Goal: Task Accomplishment & Management: Complete application form

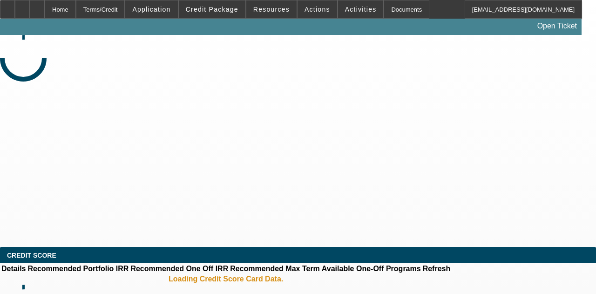
select select "3"
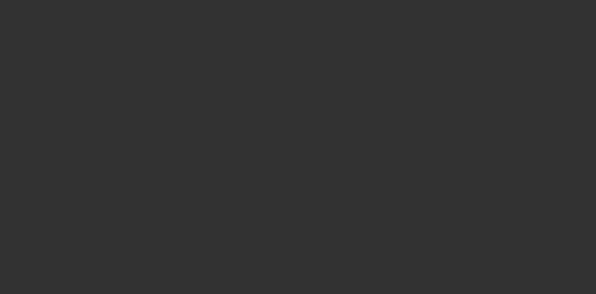
select select "0"
select select "6"
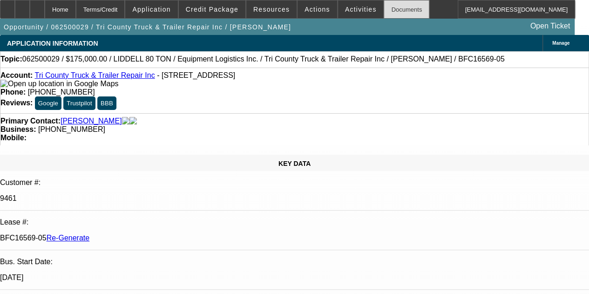
click at [388, 8] on div "Documents" at bounding box center [407, 9] width 46 height 19
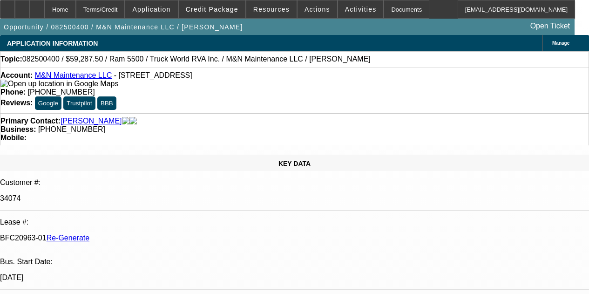
select select "4"
select select "0.1"
select select "0"
select select "6"
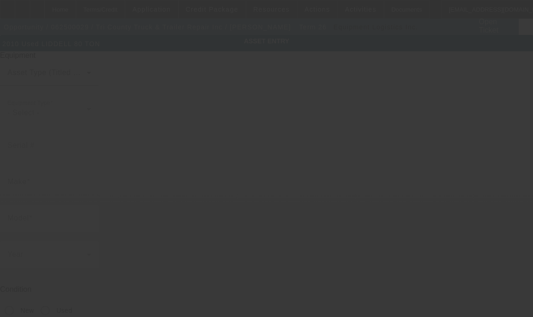
type input "1L9SL5739A1236987"
type input "LIDDELL"
type input "80 TON"
radio input "true"
type textarea "80 Ton 4 axle Trailer"
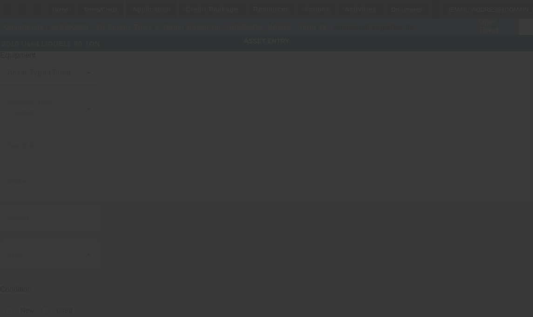
type input "8000 NW 74th St"
type input "Medley"
type input "33166"
type input "Miami-Dade"
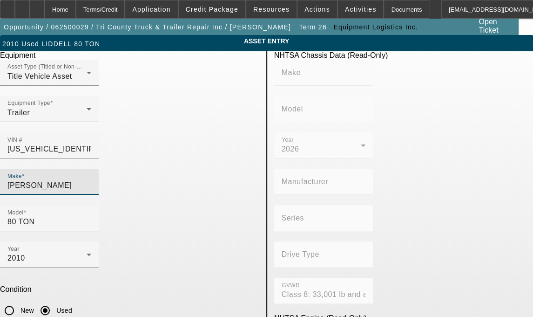
click at [83, 180] on input "LIDDELL" at bounding box center [49, 185] width 84 height 11
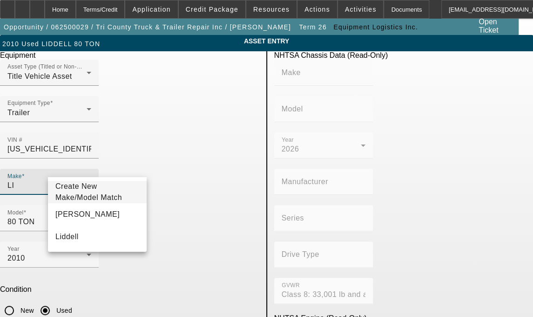
type input "L"
type input "Liddell"
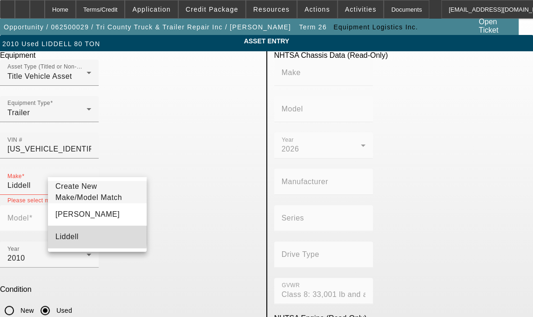
click at [65, 240] on span "Liddell" at bounding box center [66, 236] width 23 height 8
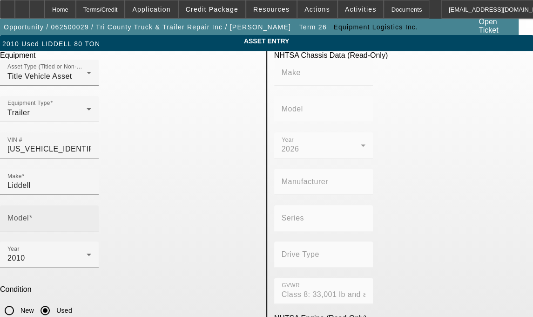
click at [33, 214] on label "Model" at bounding box center [19, 218] width 25 height 8
click at [91, 216] on input "Model" at bounding box center [49, 221] width 84 height 11
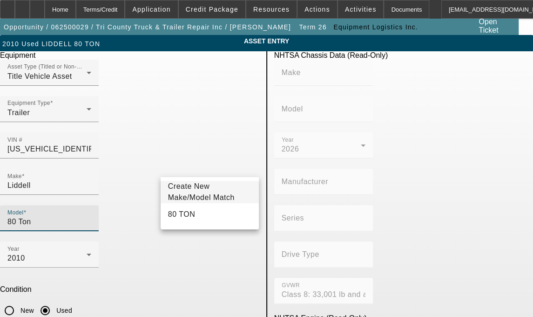
type input "80 Ton"
click at [191, 191] on span "Create New Make/Model Match" at bounding box center [201, 191] width 67 height 19
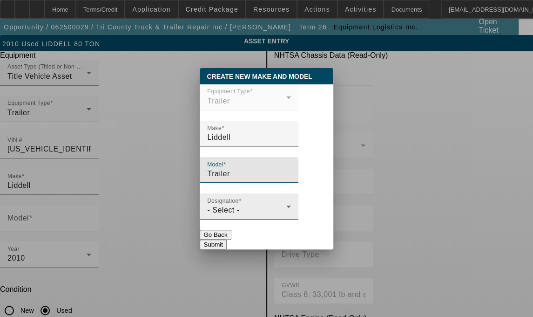
type input "Trailer"
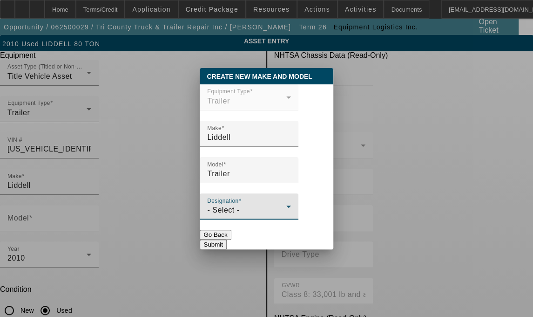
click at [238, 213] on span "- Select -" at bounding box center [223, 210] width 32 height 8
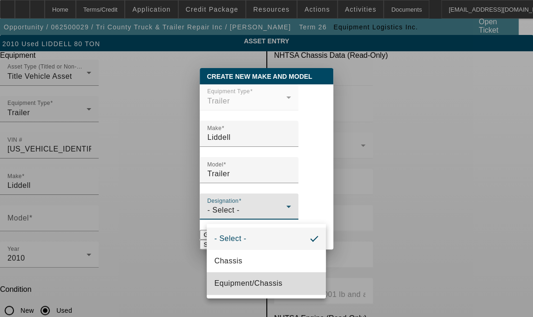
click at [239, 279] on span "Equipment/Chassis" at bounding box center [248, 283] width 68 height 11
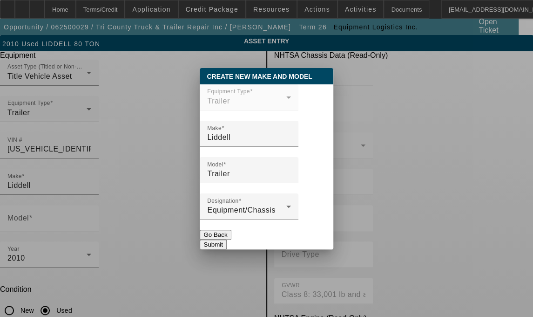
click at [226, 243] on button "Submit" at bounding box center [213, 244] width 27 height 10
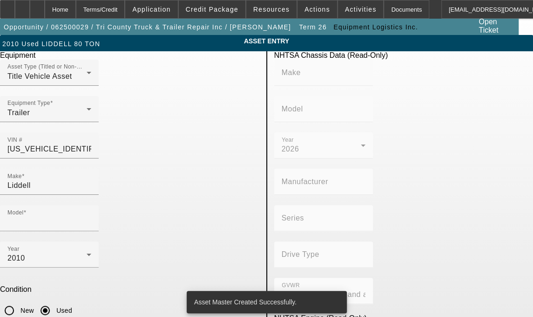
type input "Trailer"
drag, startPoint x: 116, startPoint y: 279, endPoint x: 36, endPoint y: 274, distance: 79.3
click at [36, 274] on app-asset-collateral-manage "ASSET ENTRY Delete asset Equipment Asset Type (Titled or Non-Titled) Title Vehi…" at bounding box center [266, 293] width 533 height 517
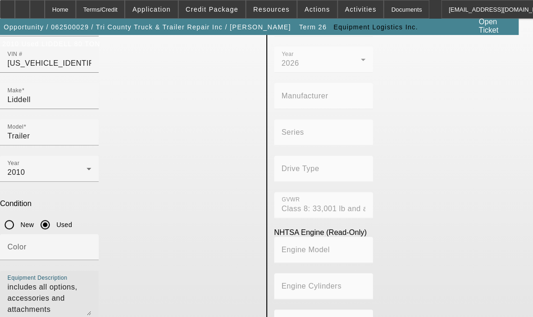
scroll to position [90, 0]
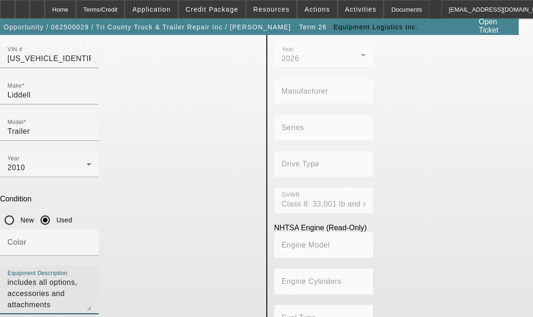
type textarea "includes all options, accessories and attachments"
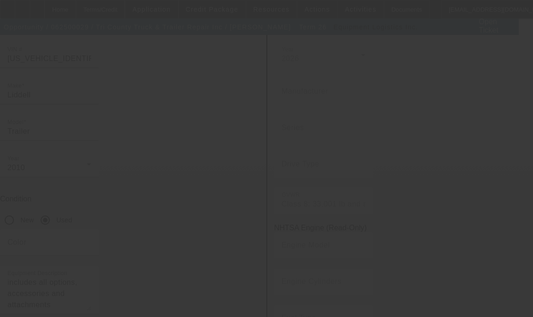
click at [439, 61] on div at bounding box center [266, 158] width 533 height 317
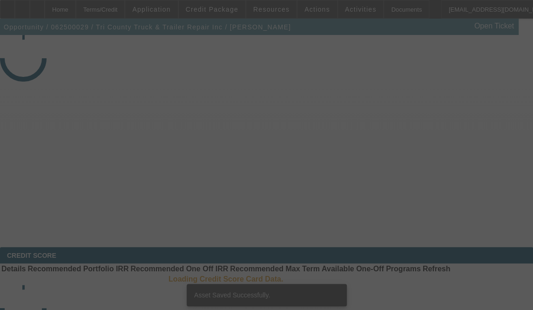
select select "3"
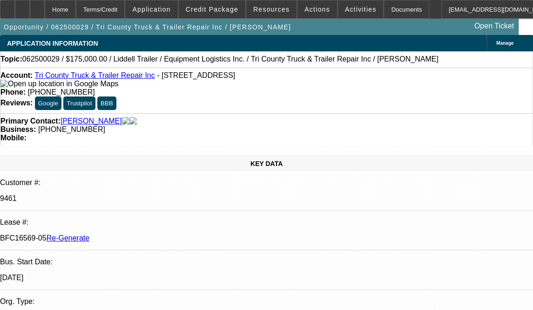
select select "0"
select select "6"
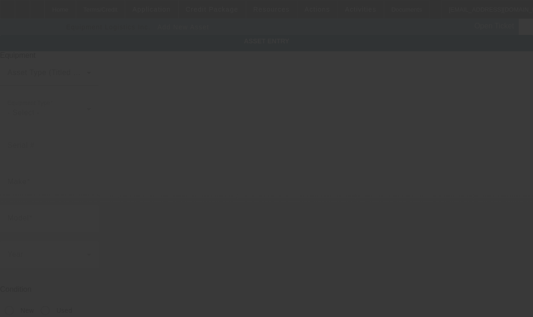
type input "8000 NW 74th St"
type input "Medley"
type input "33166"
type input "Miami-Dade"
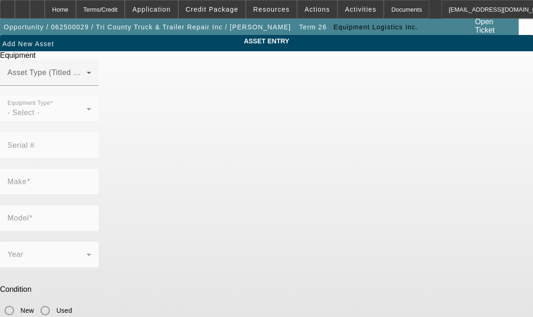
click at [99, 128] on mat-form-field "Equipment Type - Select -" at bounding box center [49, 114] width 99 height 36
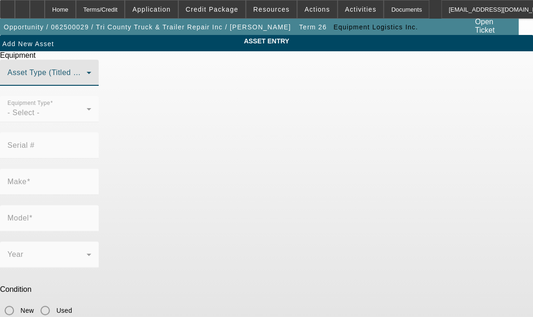
click at [87, 82] on span at bounding box center [46, 76] width 79 height 11
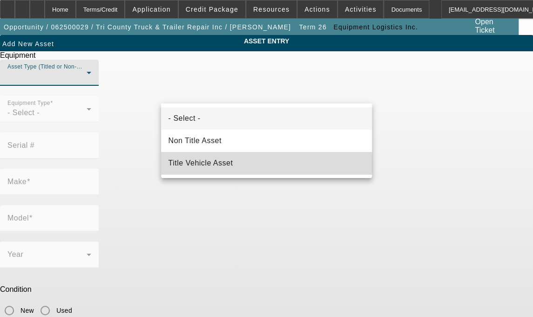
drag, startPoint x: 211, startPoint y: 164, endPoint x: 204, endPoint y: 167, distance: 7.3
click at [204, 167] on span "Title Vehicle Asset" at bounding box center [201, 162] width 65 height 11
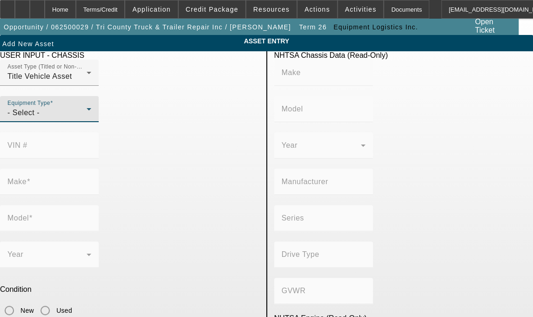
click at [95, 115] on icon at bounding box center [88, 108] width 11 height 11
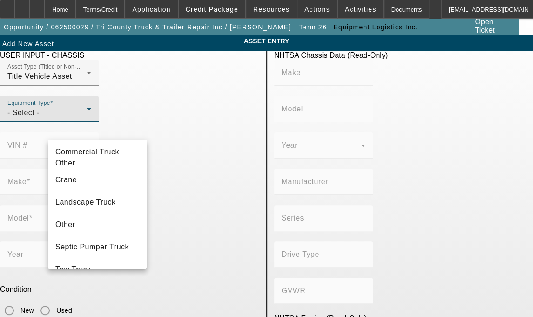
scroll to position [62, 0]
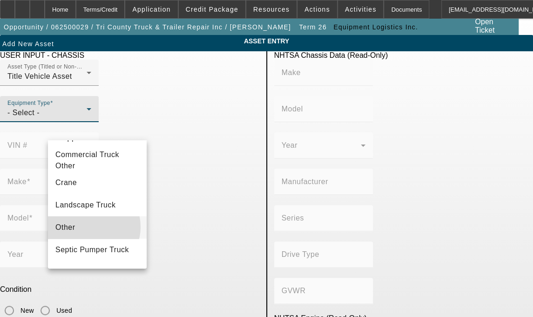
click at [90, 231] on mat-option "Other" at bounding box center [97, 227] width 99 height 22
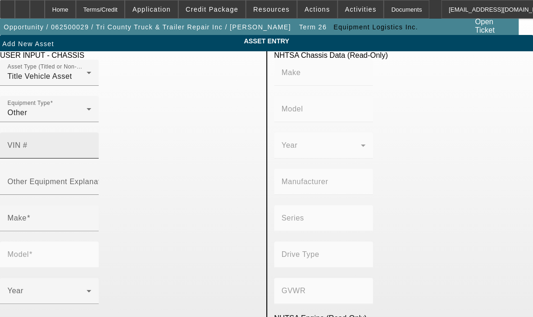
click at [27, 141] on mat-label "VIN #" at bounding box center [17, 145] width 20 height 8
click at [91, 143] on input "VIN #" at bounding box center [49, 148] width 84 height 11
type input "1L9SJ2822A1236985"
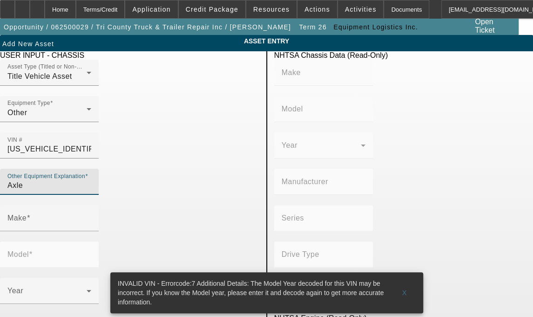
type input "Axle"
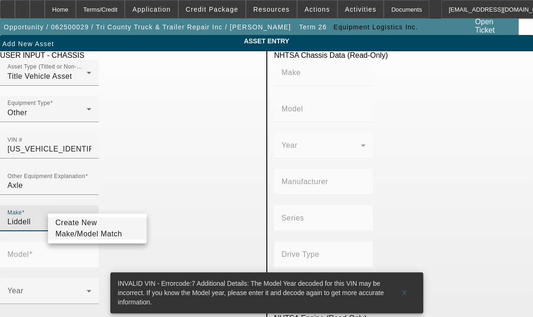
type input "Liddell"
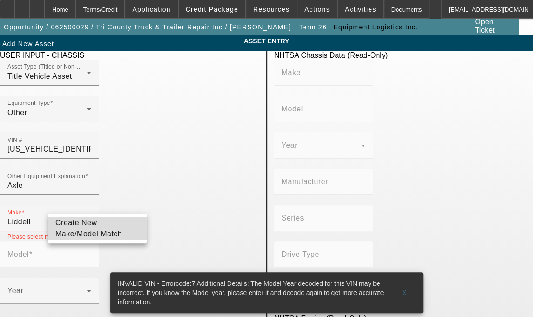
click at [86, 224] on span "Create New Make/Model Match" at bounding box center [88, 228] width 67 height 19
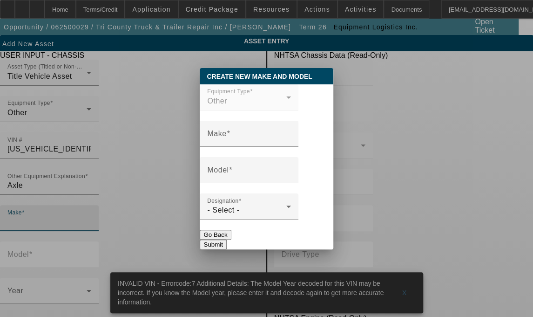
scroll to position [0, 0]
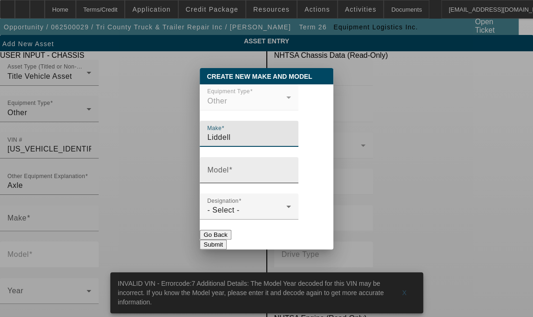
type input "Liddell"
click at [219, 174] on mat-label "Model" at bounding box center [217, 170] width 21 height 8
click at [219, 176] on input "Model" at bounding box center [249, 173] width 84 height 11
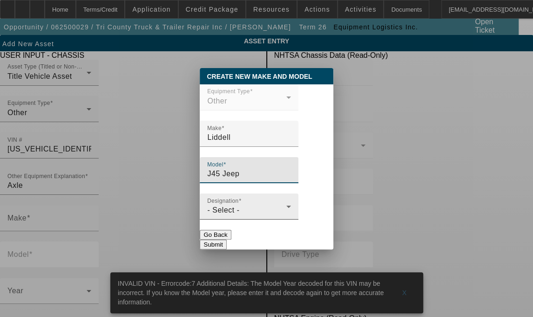
type input "J45 Jeep"
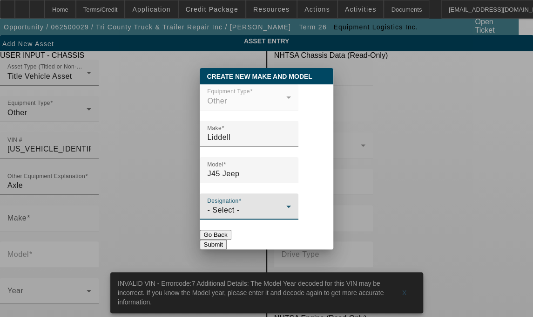
click at [249, 211] on div "- Select -" at bounding box center [246, 210] width 79 height 11
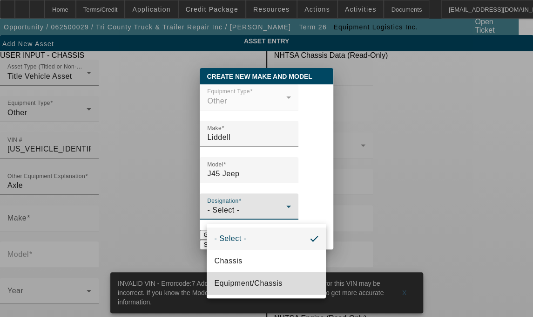
click at [232, 286] on span "Equipment/Chassis" at bounding box center [248, 283] width 68 height 11
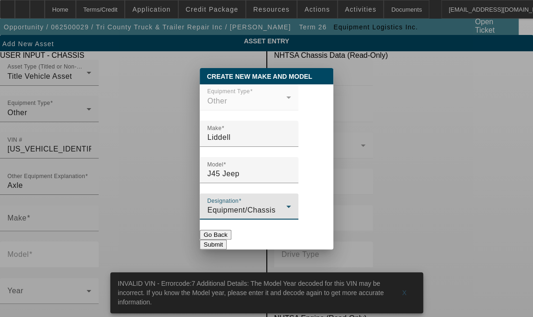
click at [226, 239] on button "Submit" at bounding box center [213, 244] width 27 height 10
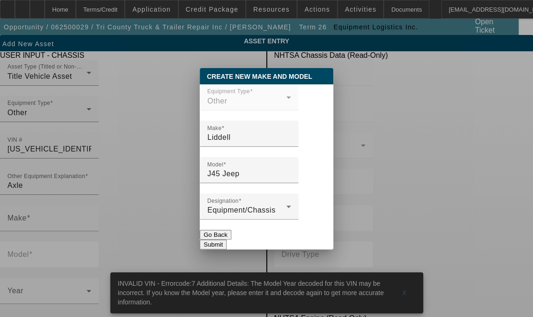
type input "Liddell"
type input "J45 Jeep"
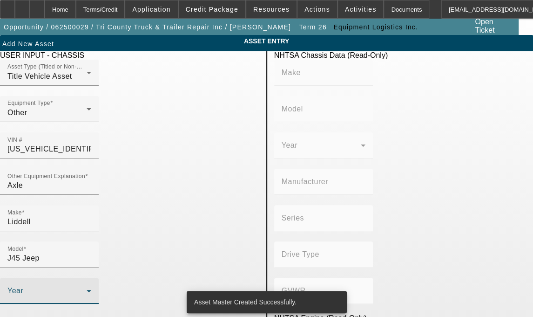
click at [87, 289] on span at bounding box center [46, 294] width 79 height 11
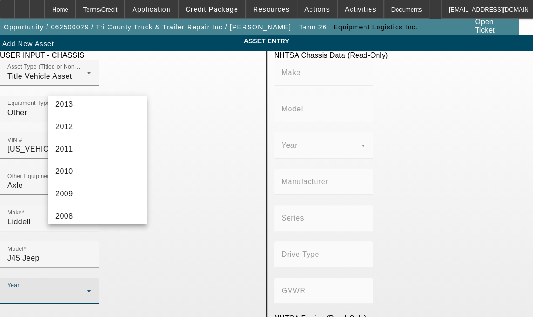
scroll to position [314, 0]
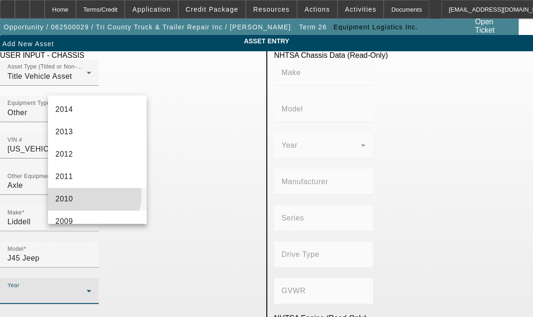
click at [82, 194] on mat-option "2010" at bounding box center [97, 199] width 99 height 22
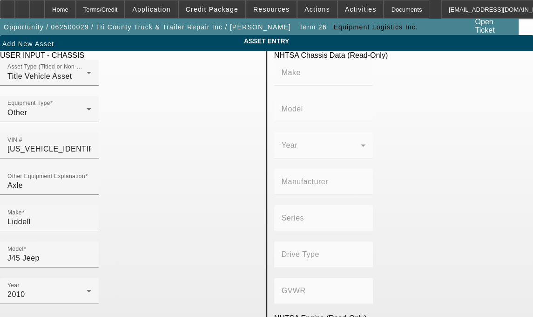
radio input "true"
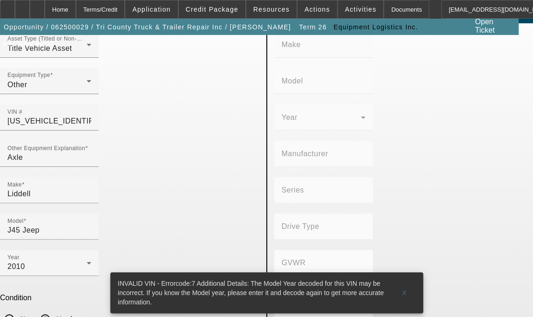
scroll to position [32, 0]
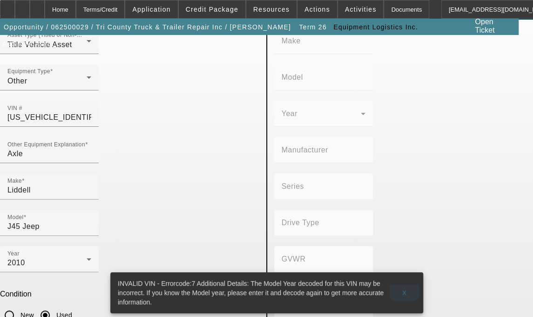
click at [404, 281] on span at bounding box center [405, 292] width 30 height 22
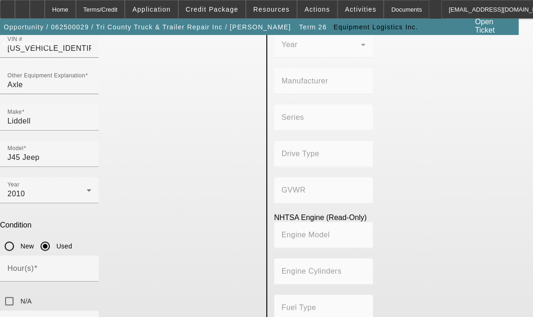
scroll to position [101, 0]
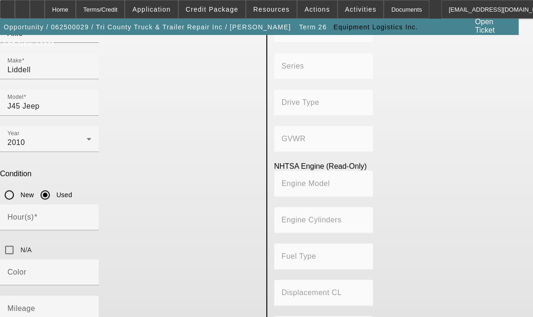
scroll to position [161, 0]
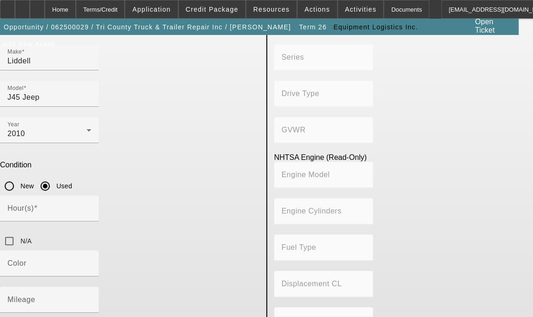
type textarea "45 Ton Axle"
click at [19, 232] on input "N/A" at bounding box center [9, 241] width 19 height 19
checkbox input "true"
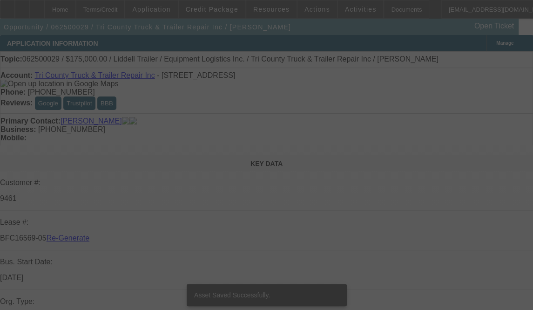
select select "3"
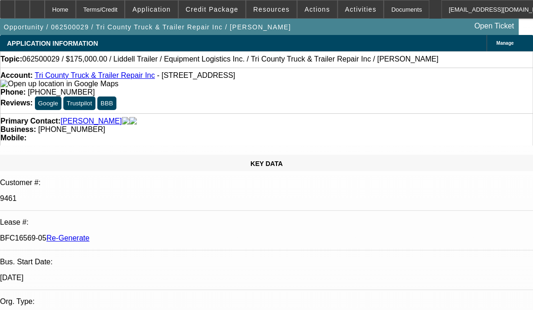
select select "0"
select select "6"
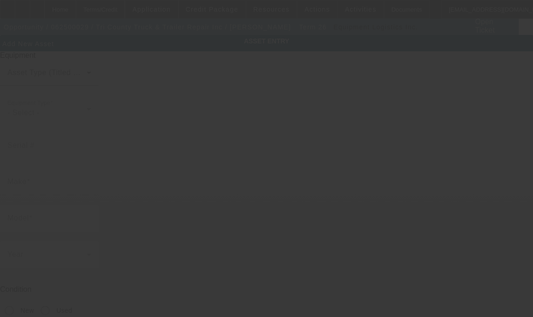
type input "[STREET_ADDRESS]"
type input "Medley"
type input "33166"
type input "Miami-Dade"
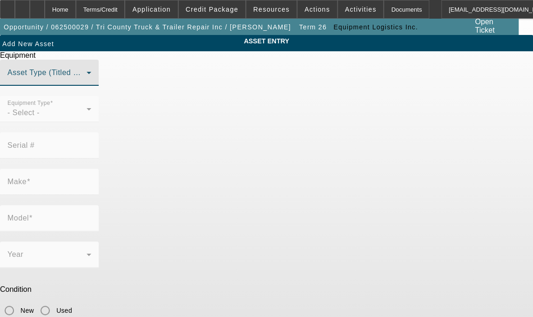
click at [87, 82] on span at bounding box center [46, 76] width 79 height 11
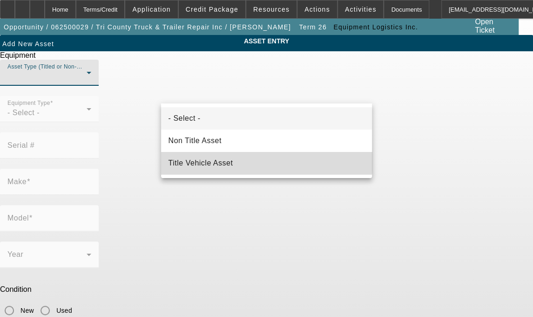
click at [220, 158] on span "Title Vehicle Asset" at bounding box center [201, 162] width 65 height 11
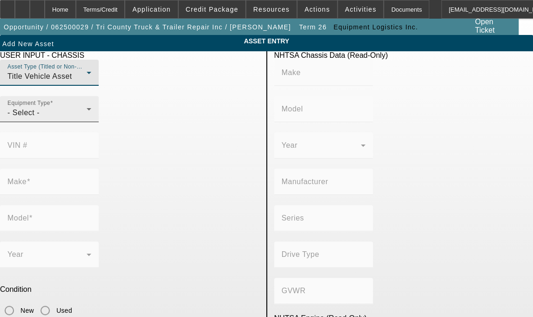
click at [87, 118] on div "- Select -" at bounding box center [46, 112] width 79 height 11
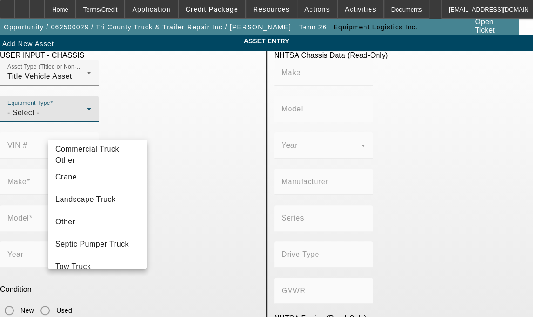
scroll to position [66, 0]
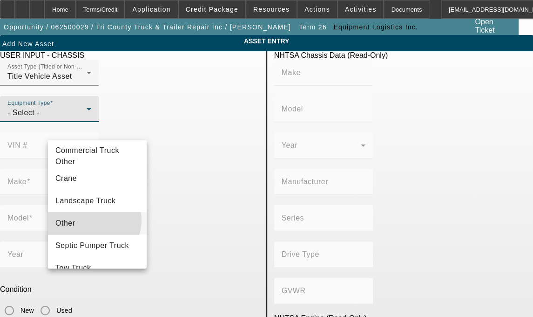
click at [89, 225] on mat-option "Other" at bounding box center [97, 223] width 99 height 22
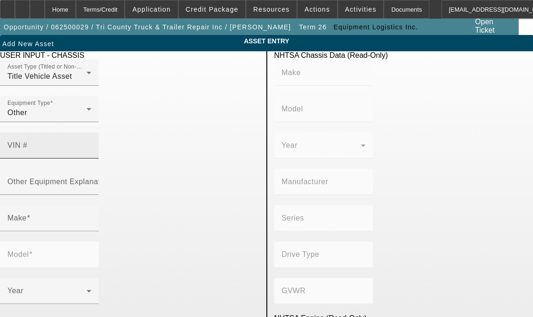
click at [27, 141] on mat-label "VIN #" at bounding box center [17, 145] width 20 height 8
click at [91, 143] on input "VIN #" at bounding box center [49, 148] width 84 height 11
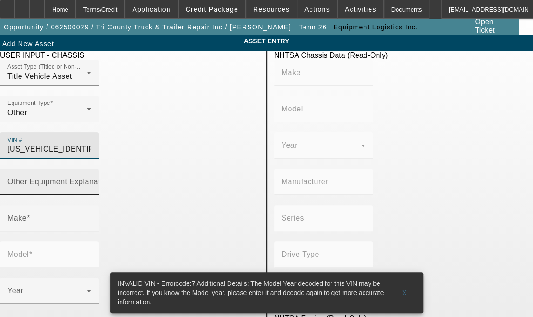
type input "1L9SM0515A1236986"
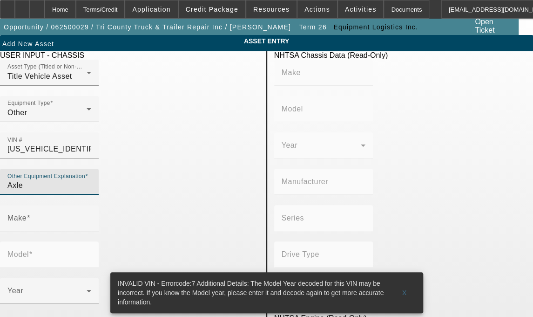
type input "Axle"
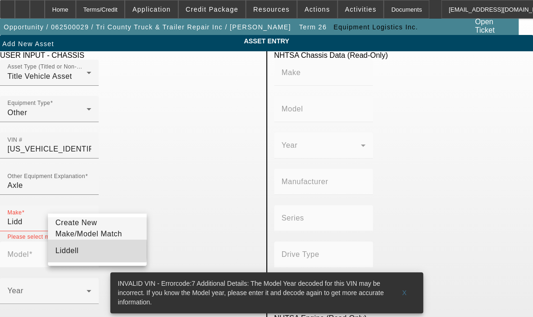
click at [75, 254] on mat-option "Liddell" at bounding box center [97, 250] width 99 height 22
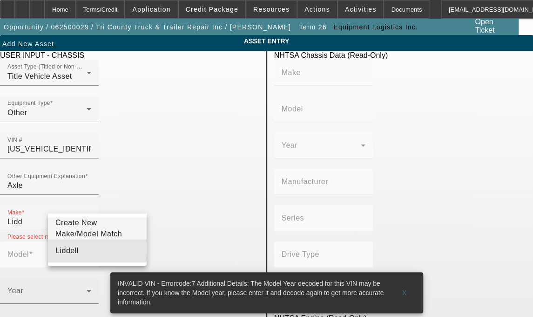
type input "Liddell"
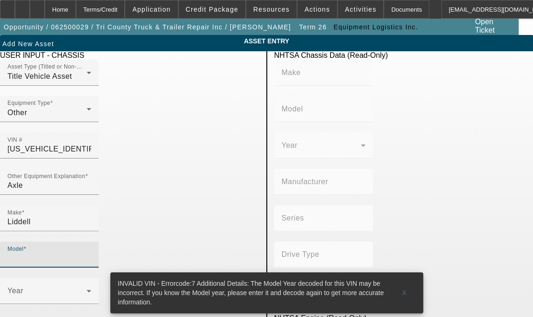
click at [91, 253] on input "Model" at bounding box center [49, 258] width 84 height 11
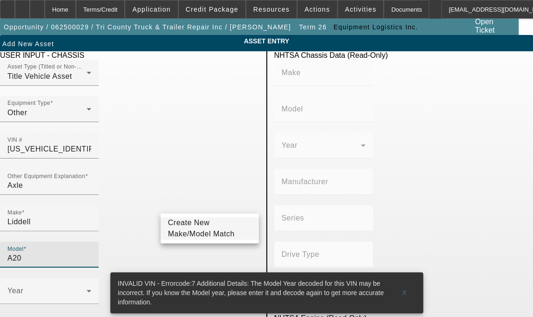
type input "A20"
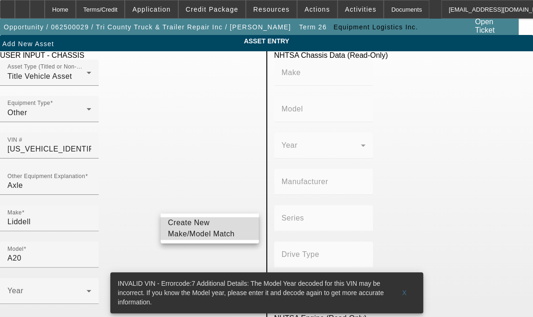
click at [182, 229] on span "Create New Make/Model Match" at bounding box center [210, 228] width 84 height 22
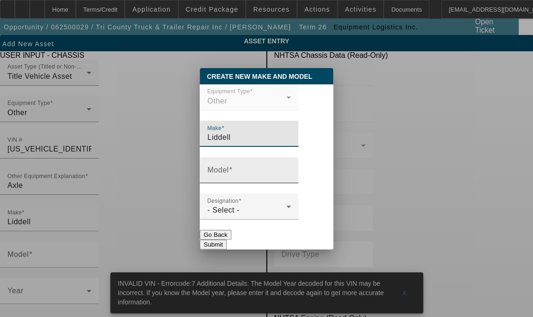
click at [252, 178] on input "Model" at bounding box center [249, 173] width 84 height 11
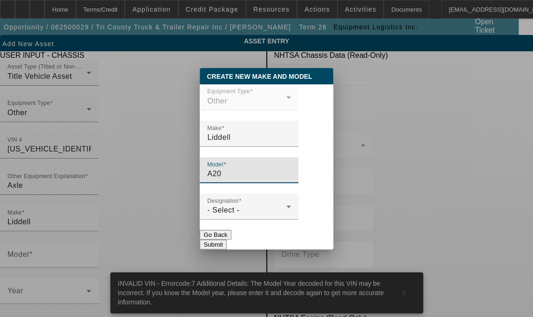
type input "A20"
click at [230, 222] on mat-form-field "Designation - Select -" at bounding box center [249, 211] width 99 height 36
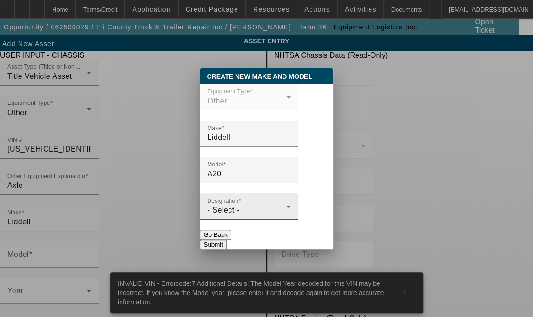
click at [230, 214] on span "- Select -" at bounding box center [223, 210] width 32 height 8
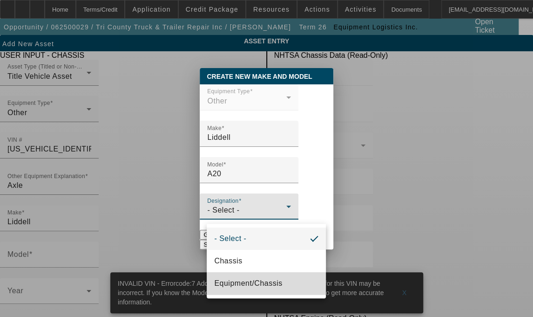
click at [240, 277] on mat-option "Equipment/Chassis" at bounding box center [266, 283] width 119 height 22
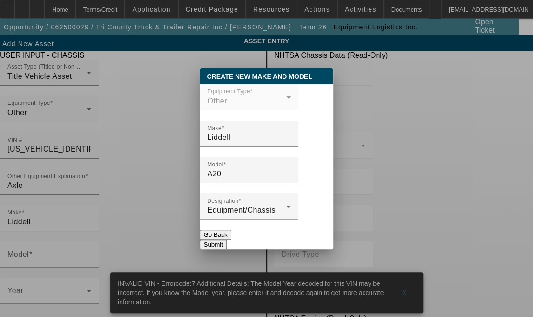
click at [226, 239] on button "Submit" at bounding box center [213, 244] width 27 height 10
type input "A20"
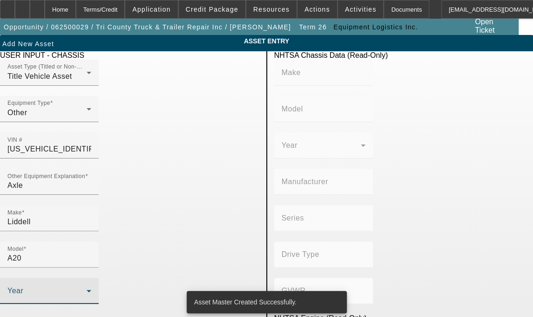
click at [95, 285] on icon at bounding box center [88, 290] width 11 height 11
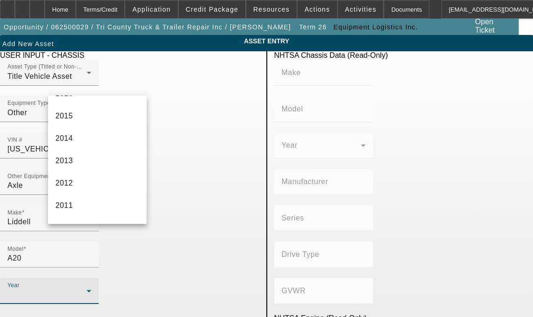
scroll to position [304, 0]
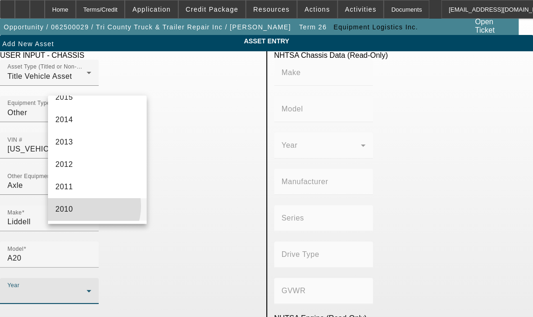
click at [83, 205] on mat-option "2010" at bounding box center [97, 209] width 99 height 22
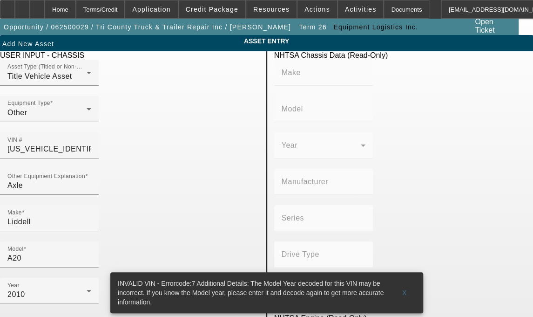
radio input "true"
click at [406, 283] on span at bounding box center [405, 292] width 30 height 22
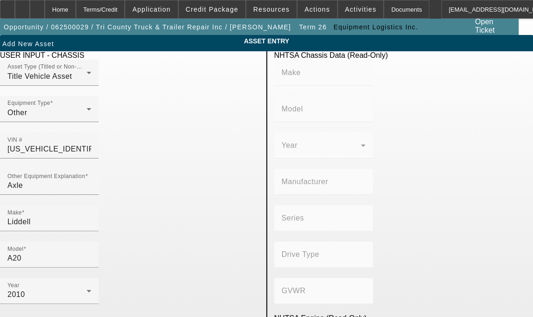
checkbox input "true"
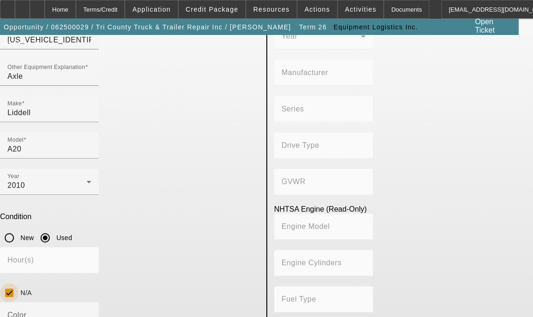
scroll to position [108, 0]
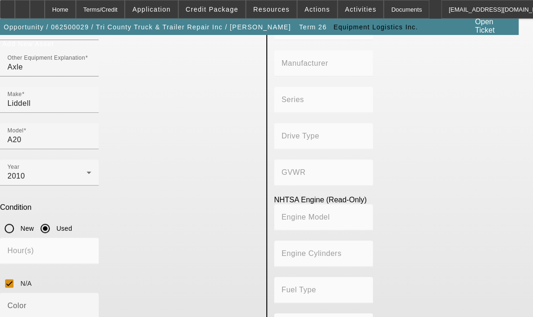
scroll to position [161, 0]
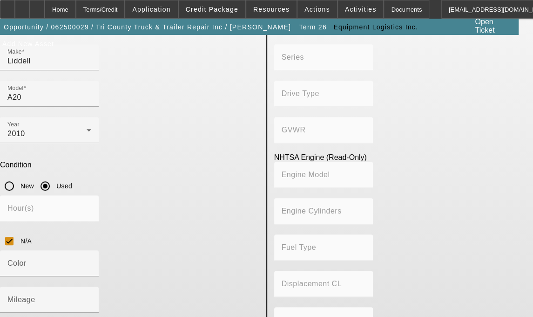
type textarea "3rd Axle"
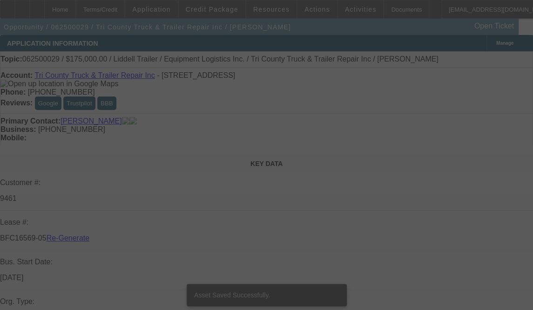
select select "3"
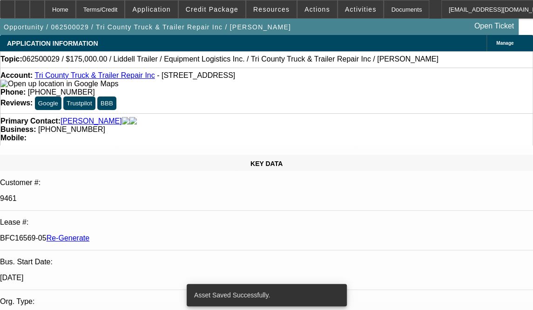
select select "0"
select select "6"
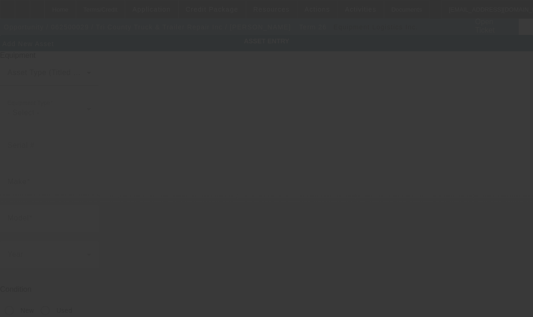
type input "[STREET_ADDRESS]"
type input "Medley"
type input "33166"
type input "Miami-Dade"
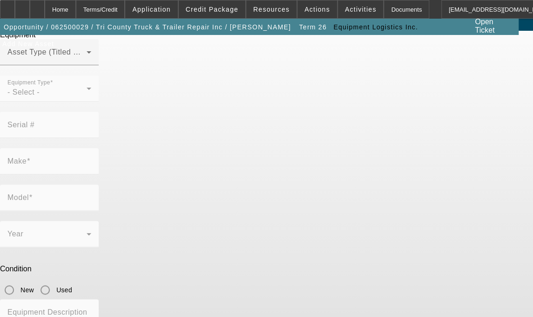
scroll to position [20, 0]
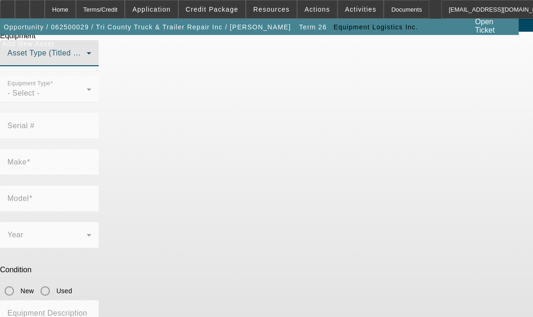
click at [87, 62] on span at bounding box center [46, 56] width 79 height 11
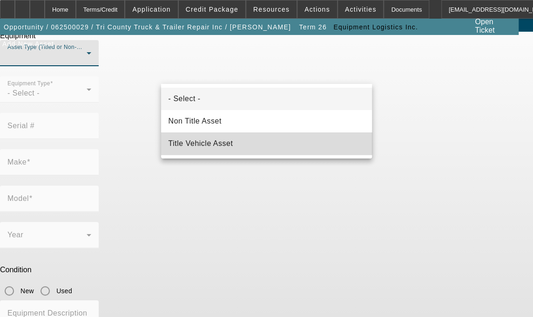
click at [221, 140] on span "Title Vehicle Asset" at bounding box center [201, 143] width 65 height 11
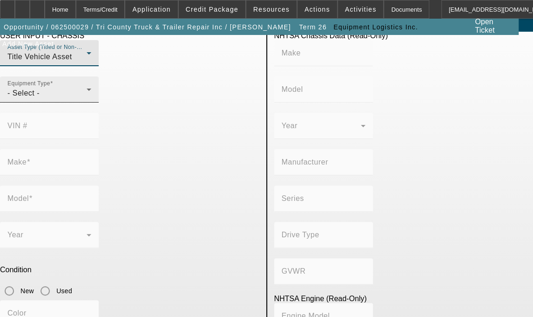
click at [87, 99] on div "- Select -" at bounding box center [46, 93] width 79 height 11
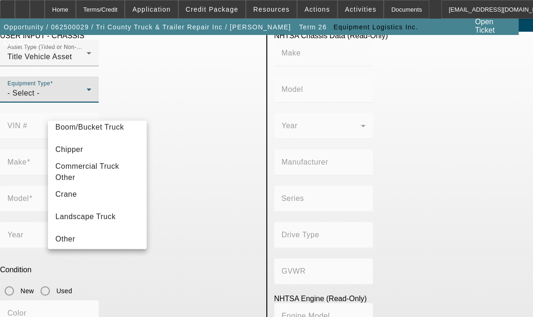
scroll to position [58, 0]
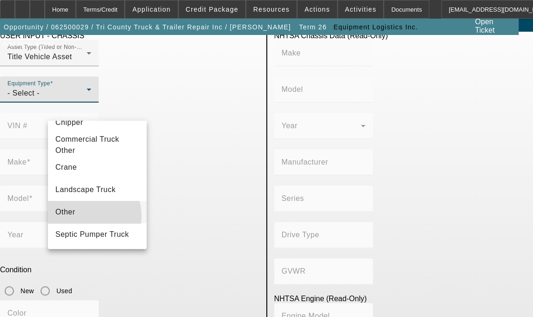
click at [82, 221] on mat-option "Other" at bounding box center [97, 212] width 99 height 22
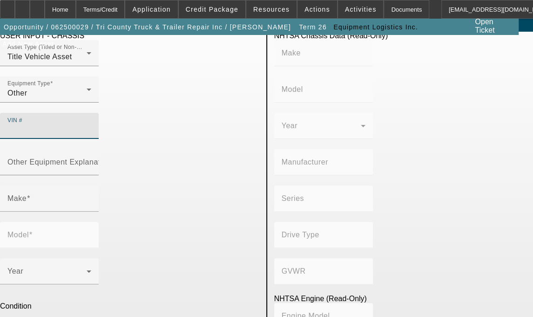
click at [91, 124] on input "VIN #" at bounding box center [49, 129] width 84 height 11
type input "[US_VEHICLE_IDENTIFICATION_NUMBER]"
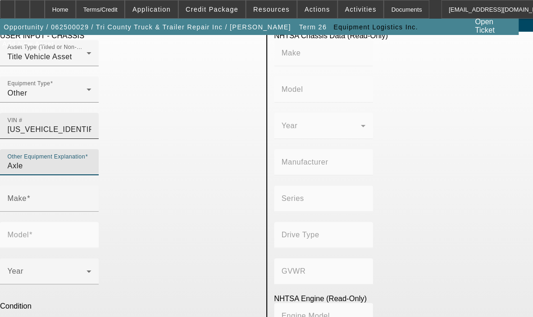
type input "Axle"
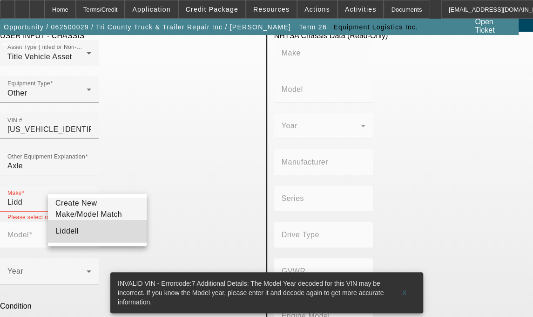
click at [86, 234] on mat-option "Liddell" at bounding box center [97, 231] width 99 height 22
type input "Liddell"
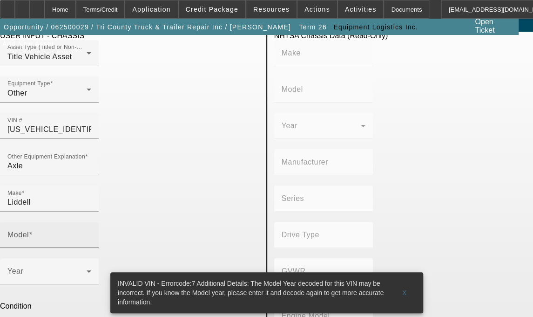
click at [29, 231] on mat-label "Model" at bounding box center [17, 235] width 21 height 8
click at [91, 233] on input "Model" at bounding box center [49, 238] width 84 height 11
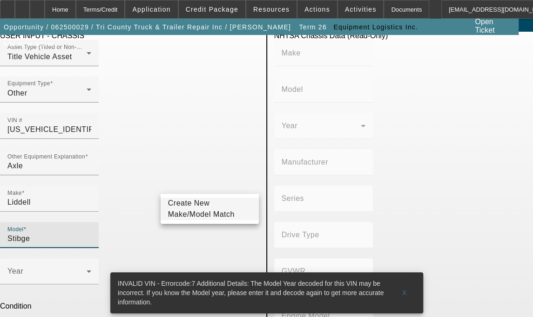
type input "Stibge"
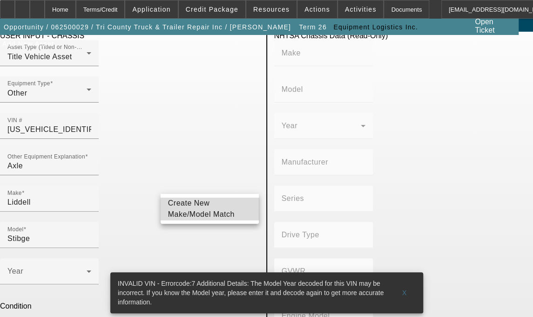
click at [183, 204] on span "Create New Make/Model Match" at bounding box center [201, 208] width 67 height 19
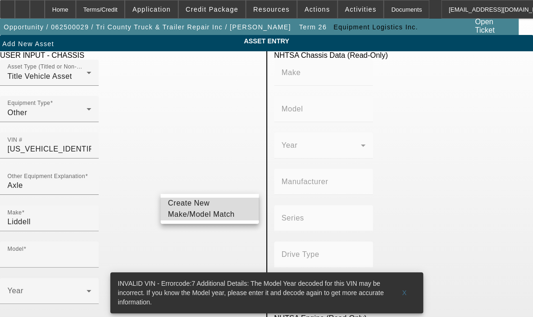
scroll to position [0, 0]
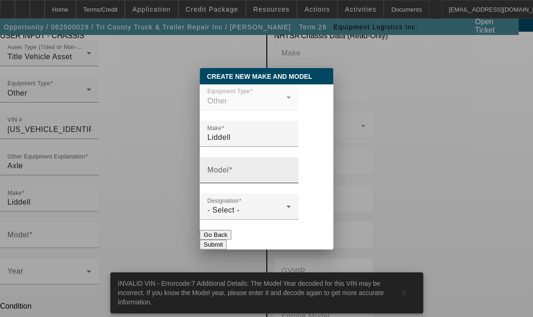
click at [229, 173] on mat-label "Model" at bounding box center [217, 170] width 21 height 8
click at [235, 173] on input "Model" at bounding box center [249, 173] width 84 height 11
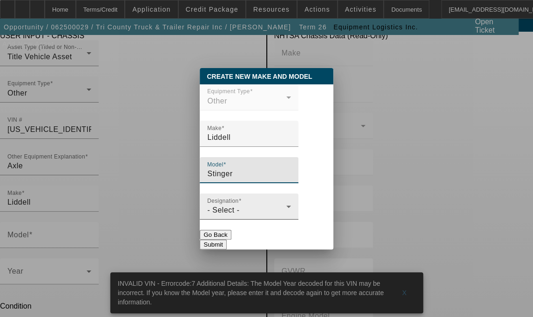
type input "Stinger"
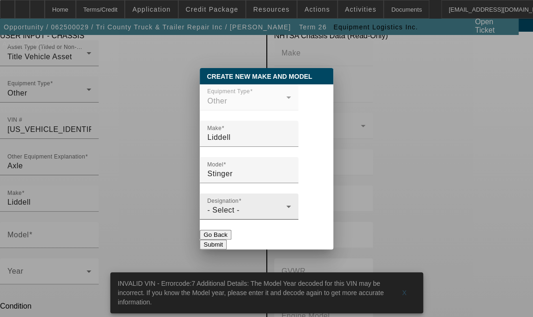
click at [238, 203] on mat-label "Designation" at bounding box center [223, 200] width 32 height 6
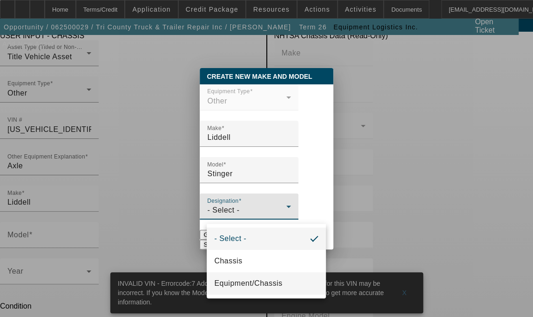
click at [236, 280] on span "Equipment/Chassis" at bounding box center [248, 283] width 68 height 11
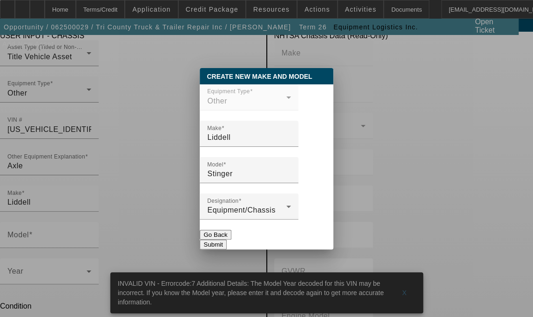
click at [226, 239] on button "Submit" at bounding box center [213, 244] width 27 height 10
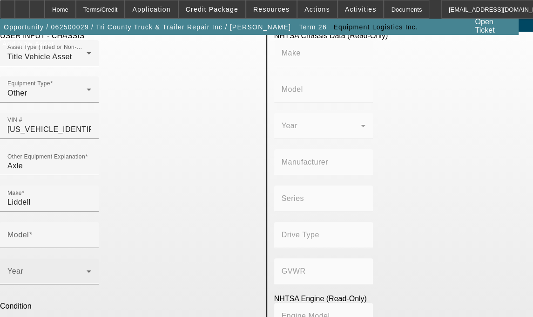
type input "Stinger"
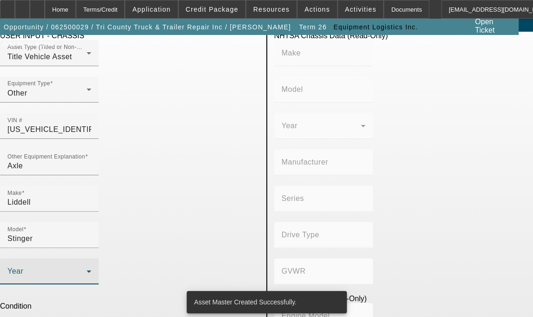
click at [85, 269] on span at bounding box center [46, 274] width 79 height 11
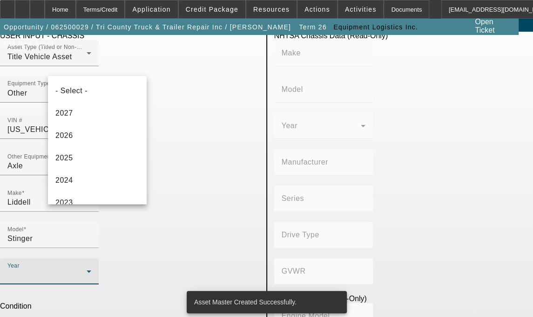
scroll to position [301, 0]
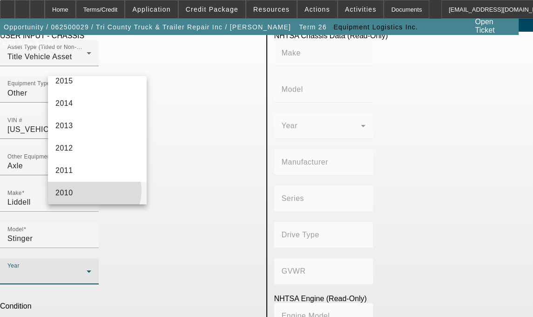
click at [86, 189] on mat-option "2010" at bounding box center [97, 193] width 99 height 22
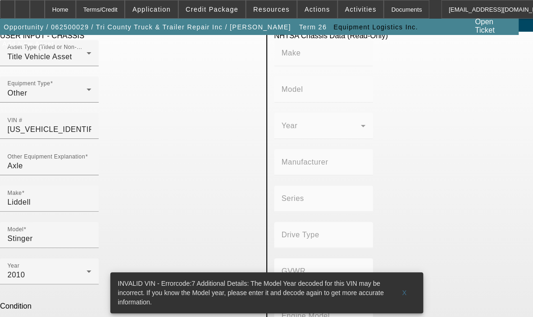
radio input "true"
checkbox input "true"
click at [404, 289] on span "X" at bounding box center [404, 292] width 5 height 7
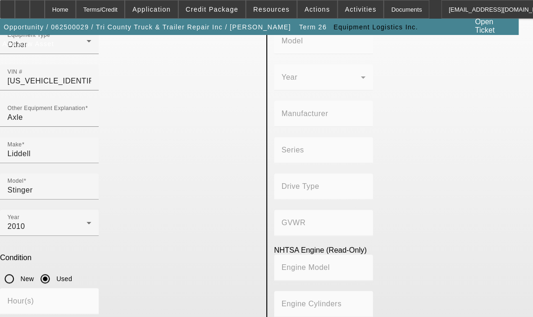
scroll to position [76, 0]
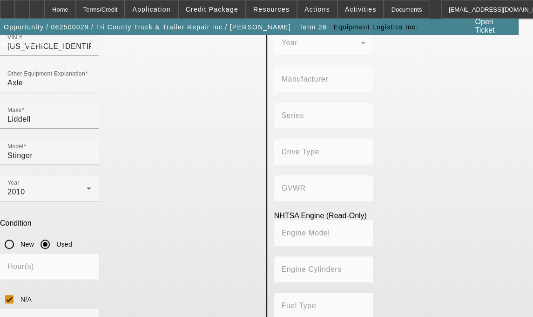
scroll to position [161, 0]
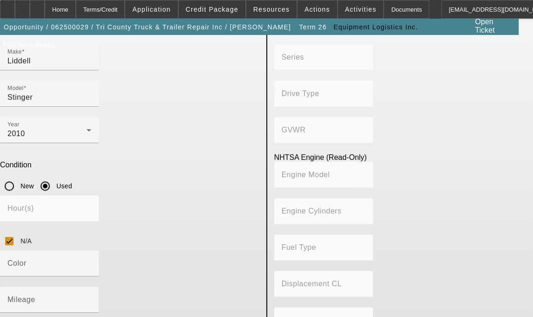
type textarea "Axle Nitrogen/Hydraulic"
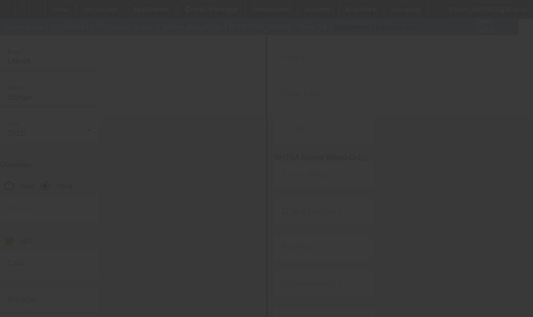
click at [470, 35] on div at bounding box center [266, 158] width 533 height 317
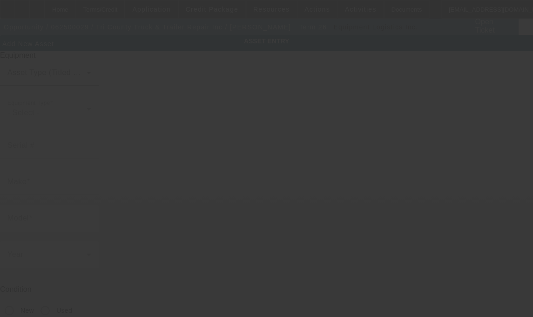
type input "[STREET_ADDRESS]"
type input "Medley"
type input "33166"
type input "Miami-Dade"
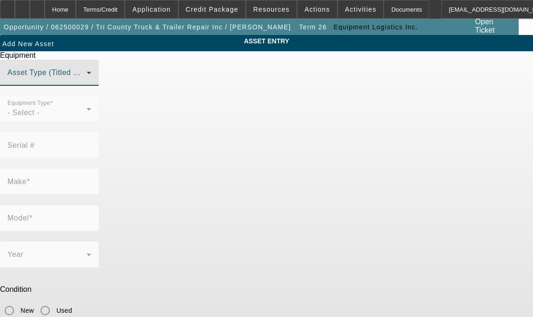
click at [87, 82] on span at bounding box center [46, 76] width 79 height 11
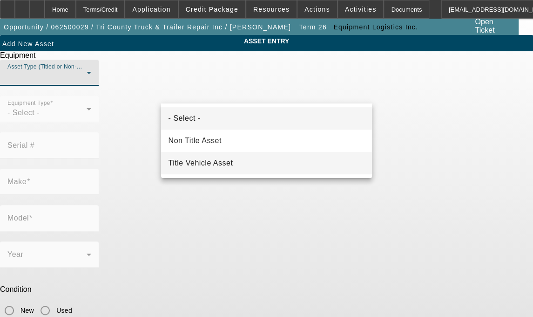
click at [198, 168] on span "Title Vehicle Asset" at bounding box center [201, 162] width 65 height 11
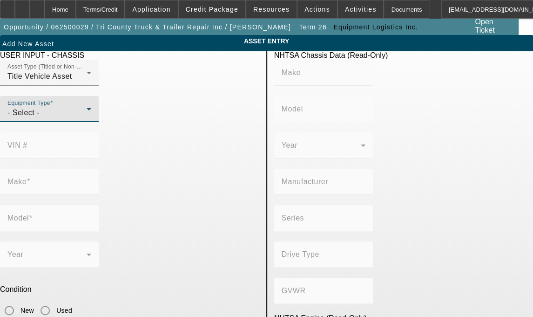
click at [87, 118] on div "- Select -" at bounding box center [46, 112] width 79 height 11
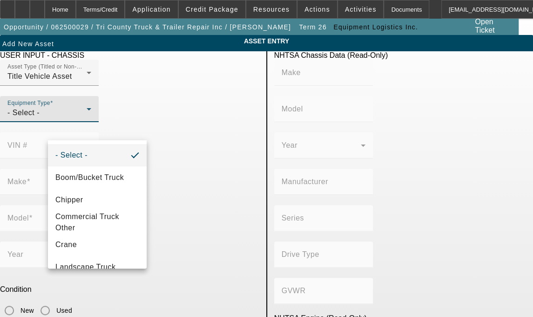
scroll to position [70, 0]
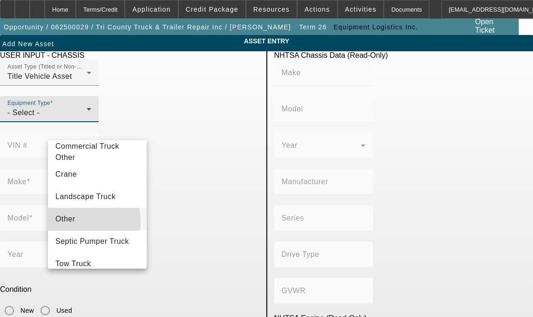
click at [75, 225] on span "Other" at bounding box center [65, 218] width 20 height 11
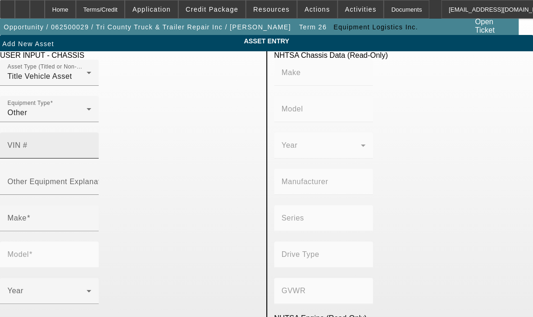
click at [27, 141] on mat-label "VIN #" at bounding box center [17, 145] width 20 height 8
click at [91, 143] on input "VIN #" at bounding box center [49, 148] width 84 height 11
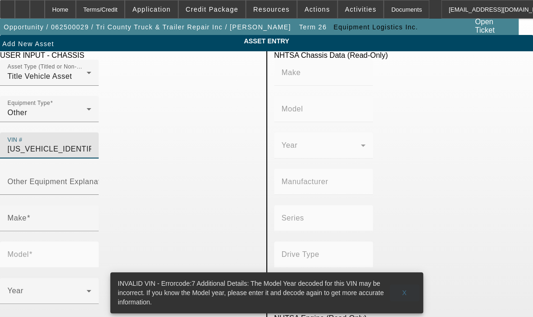
type input "1L9SM0519A1236988"
click at [404, 289] on span "X" at bounding box center [404, 292] width 5 height 7
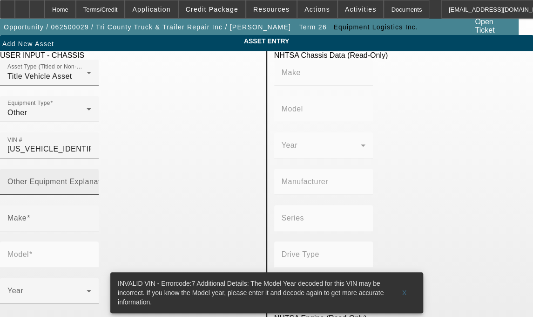
click at [110, 178] on label "Other Equipment Explanation" at bounding box center [60, 182] width 107 height 8
click at [91, 180] on input "Other Equipment Explanation" at bounding box center [49, 185] width 84 height 11
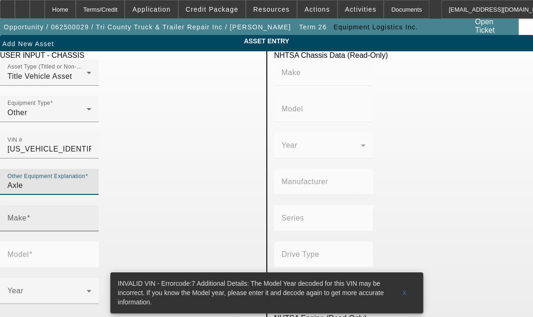
type input "Axle"
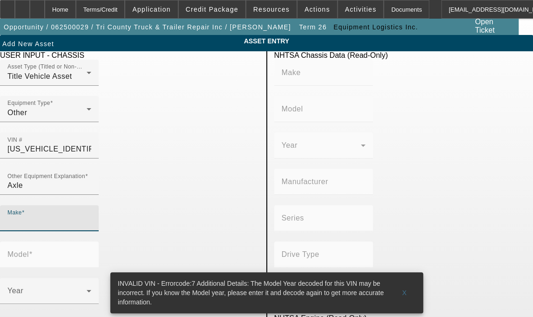
click at [80, 216] on input "Make" at bounding box center [49, 221] width 84 height 11
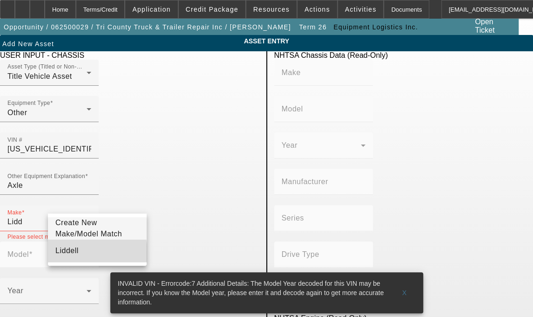
click at [73, 254] on span "Liddell" at bounding box center [66, 250] width 23 height 8
type input "Liddell"
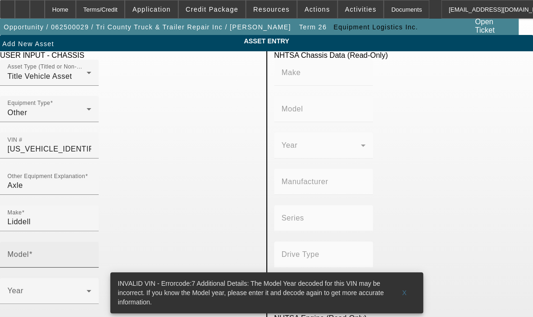
click at [29, 250] on mat-label "Model" at bounding box center [17, 254] width 21 height 8
click at [91, 253] on input "Model" at bounding box center [49, 258] width 84 height 11
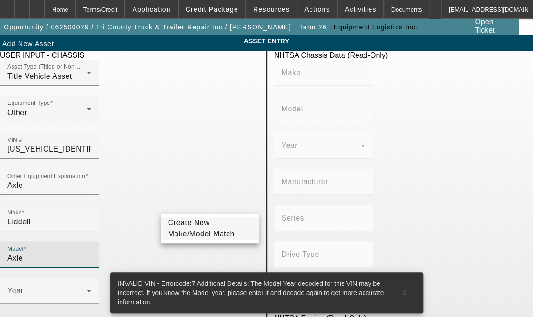
type input "Axle"
click at [188, 226] on span "Create New Make/Model Match" at bounding box center [201, 228] width 67 height 19
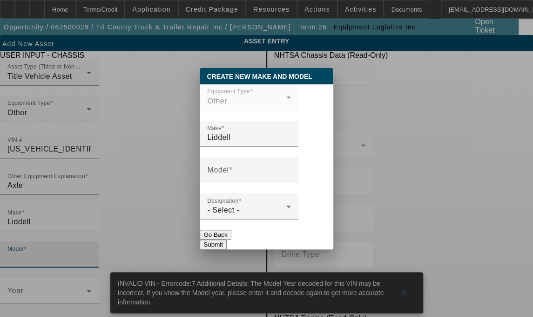
scroll to position [0, 0]
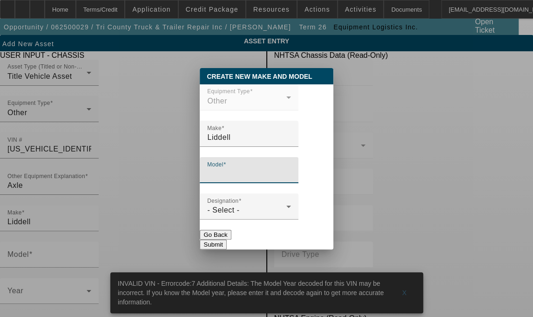
click at [222, 179] on input "Model" at bounding box center [249, 173] width 84 height 11
type input "Axle"
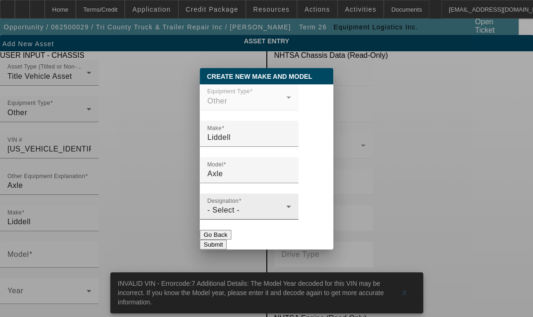
click at [227, 203] on mat-label "Designation" at bounding box center [223, 200] width 32 height 6
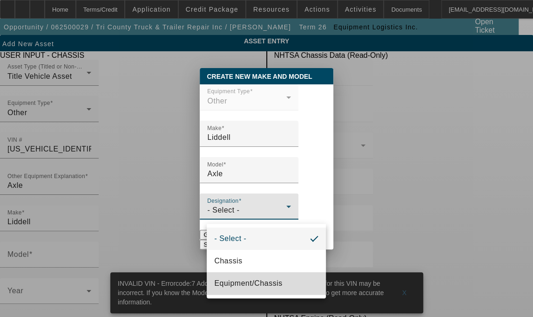
click at [245, 285] on span "Equipment/Chassis" at bounding box center [248, 283] width 68 height 11
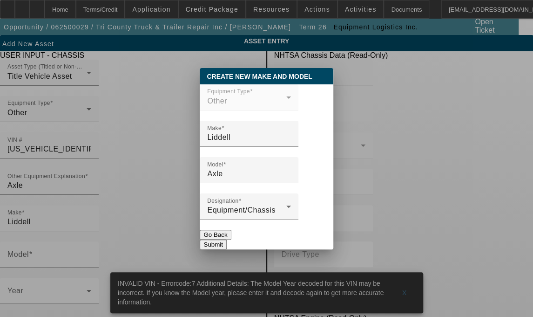
click at [226, 243] on button "Submit" at bounding box center [213, 244] width 27 height 10
type input "Axle"
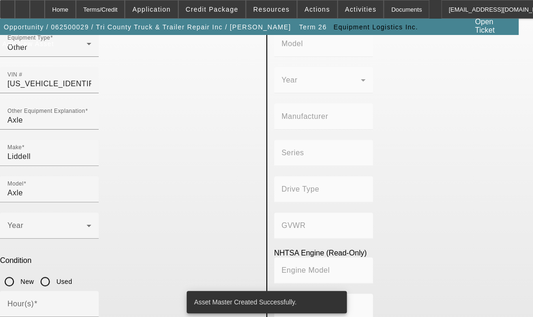
scroll to position [74, 0]
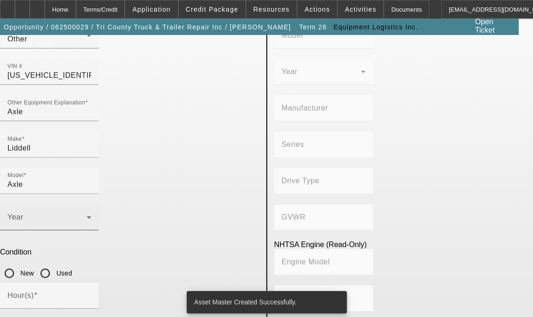
click at [87, 215] on span at bounding box center [46, 220] width 79 height 11
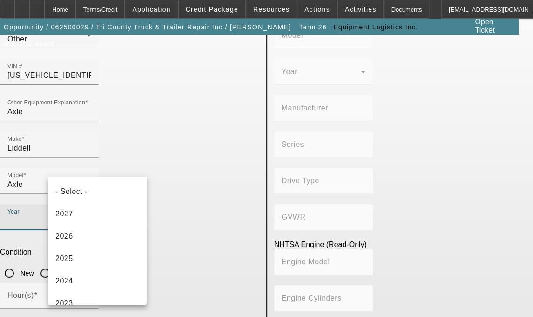
scroll to position [301, 0]
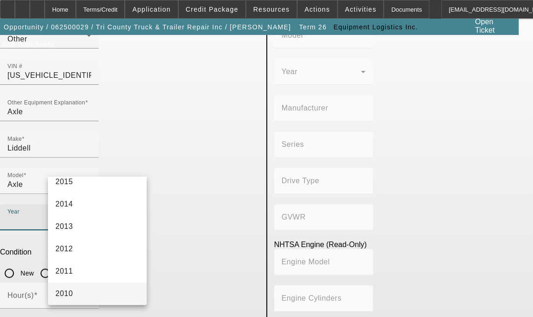
click at [70, 293] on span "2010" at bounding box center [64, 293] width 18 height 11
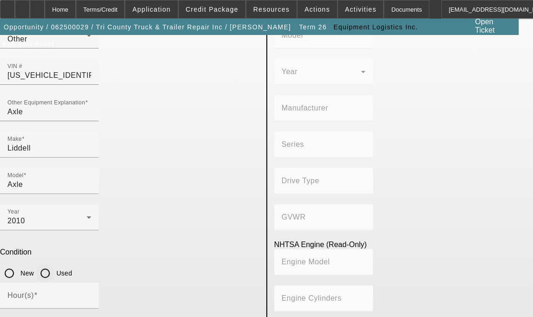
click at [55, 264] on input "Used" at bounding box center [45, 273] width 19 height 19
radio input "true"
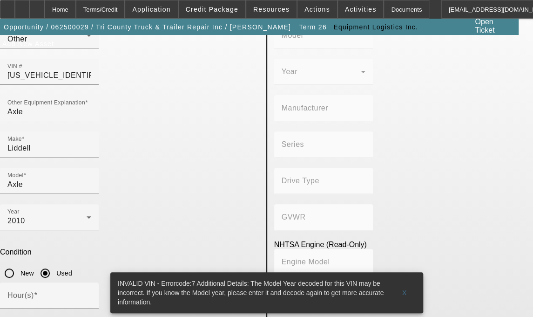
checkbox input "true"
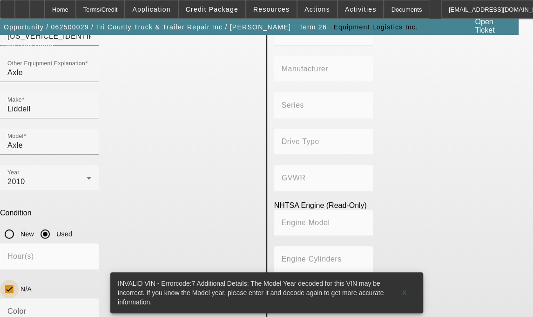
scroll to position [161, 0]
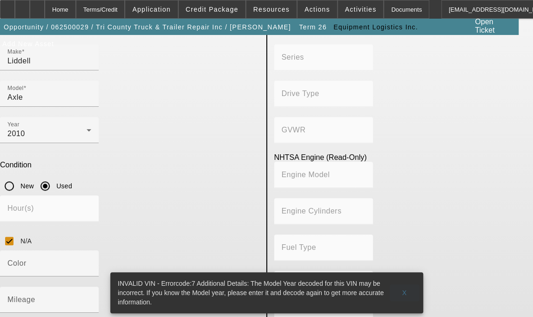
click at [403, 289] on span "X" at bounding box center [404, 292] width 5 height 7
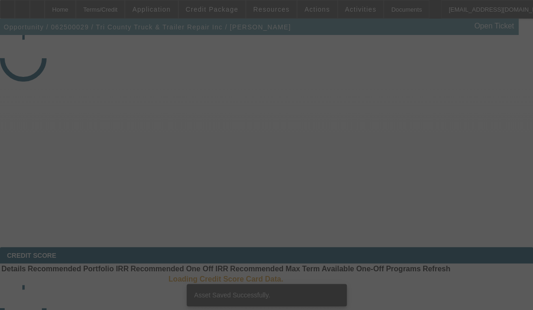
select select "3"
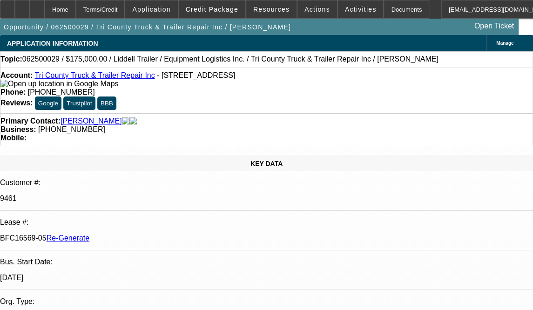
select select "0"
select select "6"
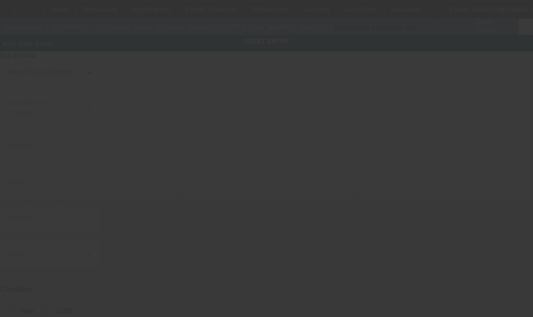
type input "[STREET_ADDRESS]"
type input "Medley"
type input "33166"
type input "Miami-Dade"
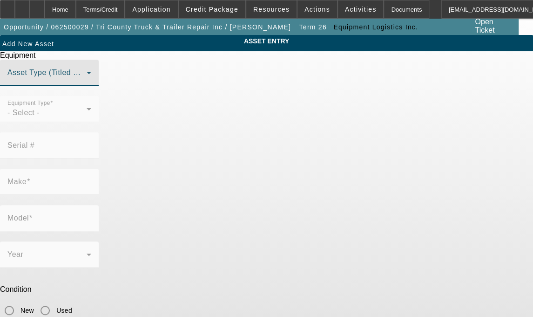
click at [87, 82] on span at bounding box center [46, 76] width 79 height 11
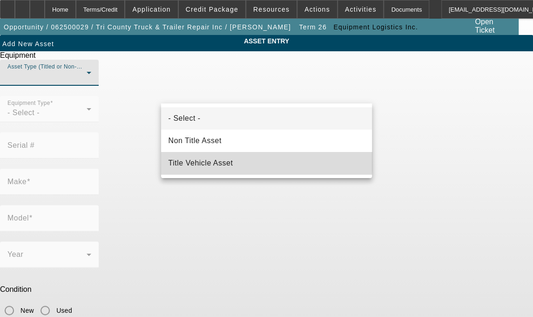
click at [193, 157] on mat-option "Title Vehicle Asset" at bounding box center [267, 163] width 212 height 22
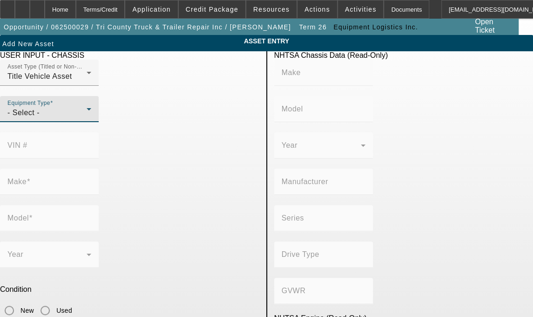
click at [87, 118] on div "- Select -" at bounding box center [46, 112] width 79 height 11
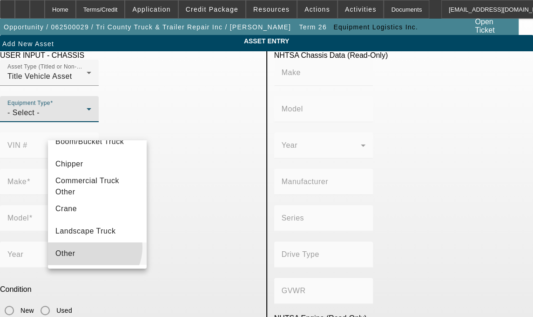
click at [90, 251] on mat-option "Other" at bounding box center [97, 253] width 99 height 22
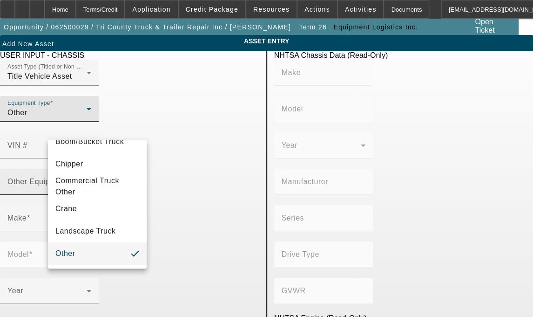
scroll to position [37, 0]
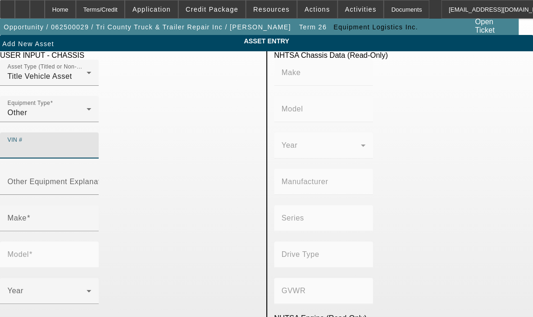
click at [91, 143] on input "VIN #" at bounding box center [49, 148] width 84 height 11
type input "1L9SM0510A1236989"
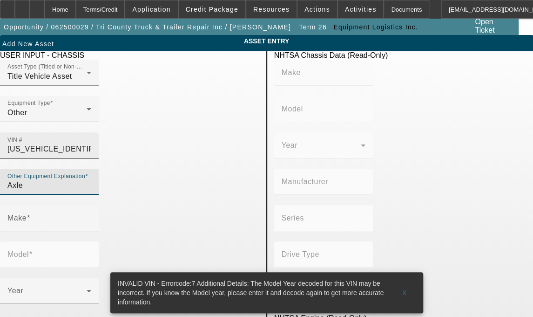
type input "Axle"
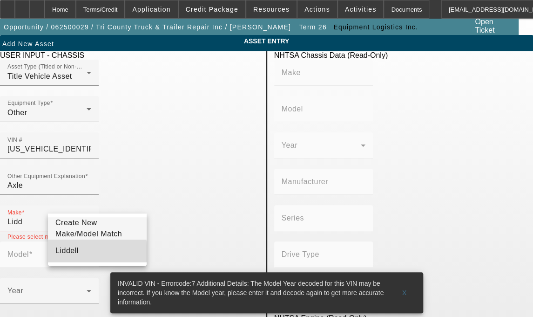
click at [77, 258] on mat-option "Liddell" at bounding box center [97, 250] width 99 height 22
type input "Liddell"
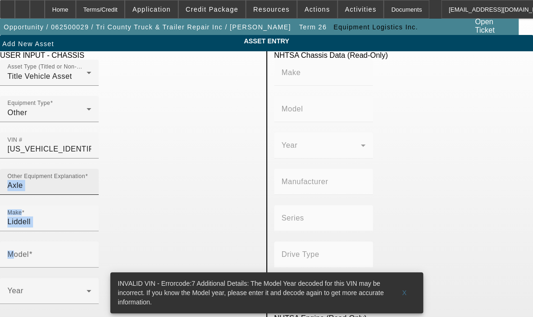
drag, startPoint x: 174, startPoint y: 202, endPoint x: 181, endPoint y: 158, distance: 43.9
click at [181, 158] on div "USER INPUT - CHASSIS Asset Type (Titled or Non-Titled) Title Vehicle Asset Equi…" at bounding box center [129, 322] width 273 height 542
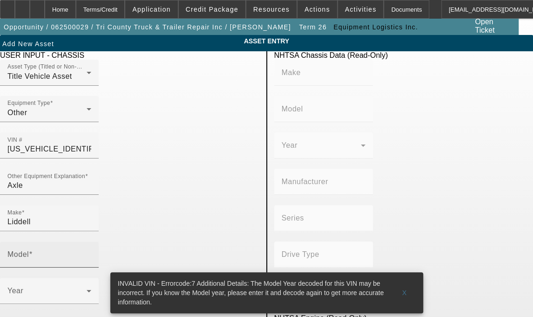
click at [91, 241] on div "Model" at bounding box center [49, 254] width 84 height 26
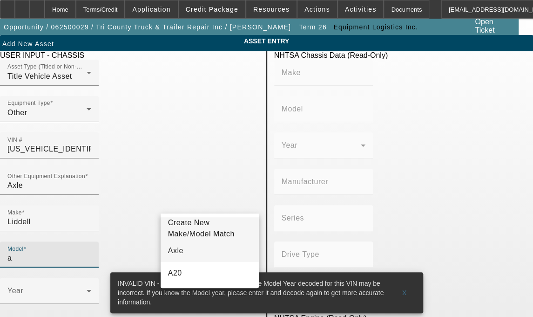
click at [177, 253] on span "Axle" at bounding box center [175, 250] width 15 height 8
type input "Axle"
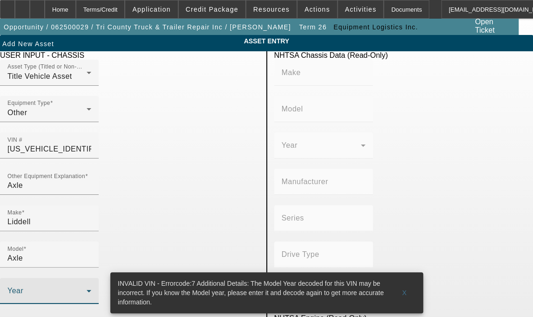
click at [95, 285] on icon at bounding box center [88, 290] width 11 height 11
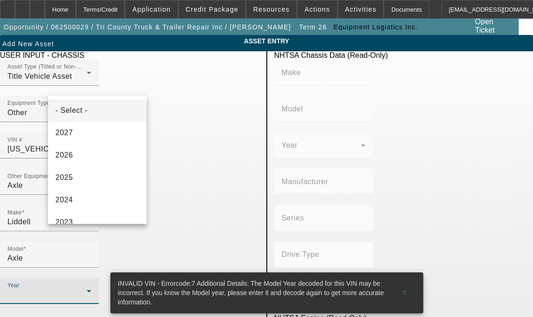
scroll to position [301, 0]
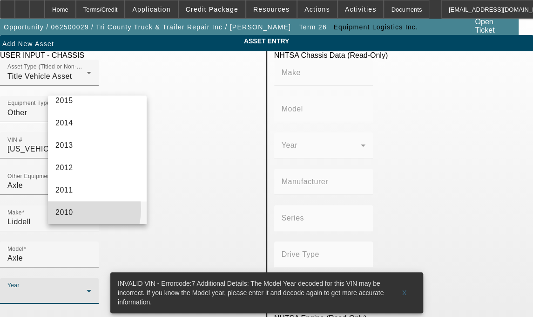
click at [70, 209] on span "2010" at bounding box center [64, 212] width 18 height 11
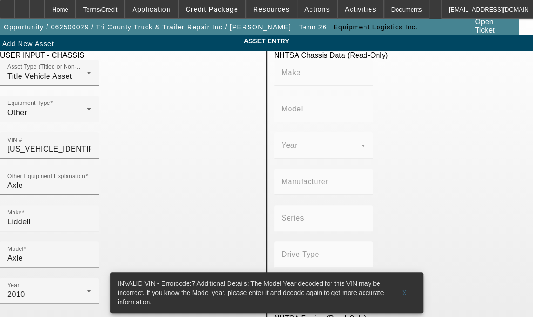
radio input "true"
click at [401, 283] on span at bounding box center [405, 292] width 30 height 22
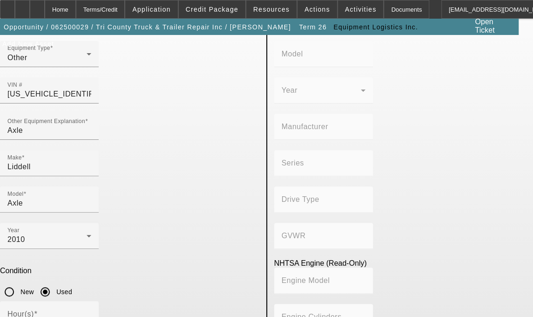
scroll to position [70, 0]
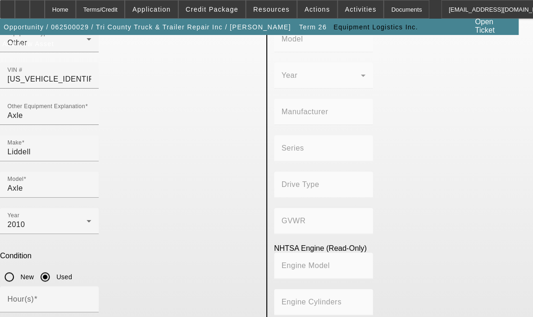
checkbox input "true"
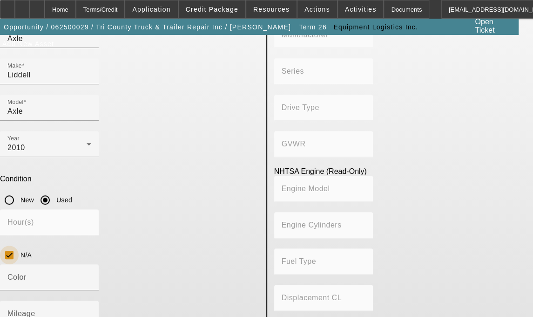
scroll to position [161, 0]
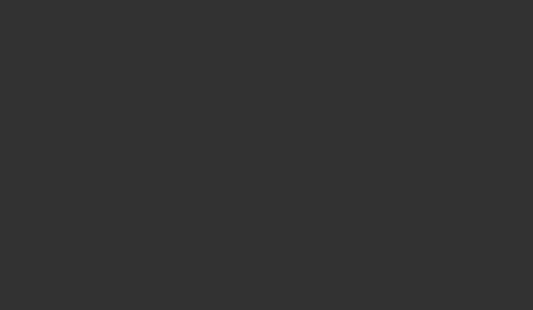
select select "3"
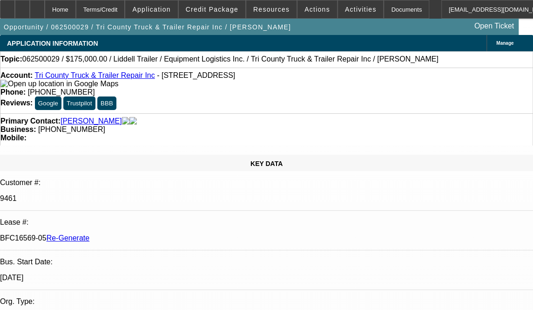
select select "0"
select select "6"
